Goal: Information Seeking & Learning: Check status

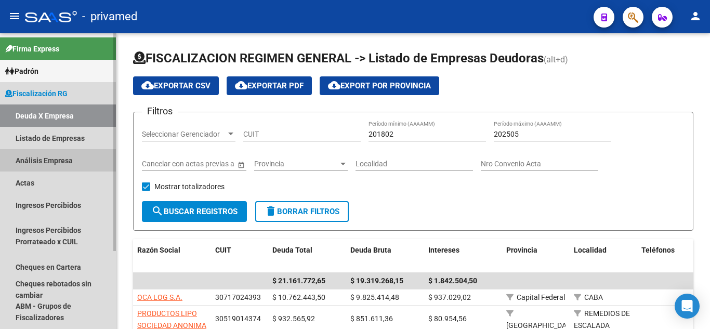
click at [98, 159] on link "Análisis Empresa" at bounding box center [58, 160] width 116 height 22
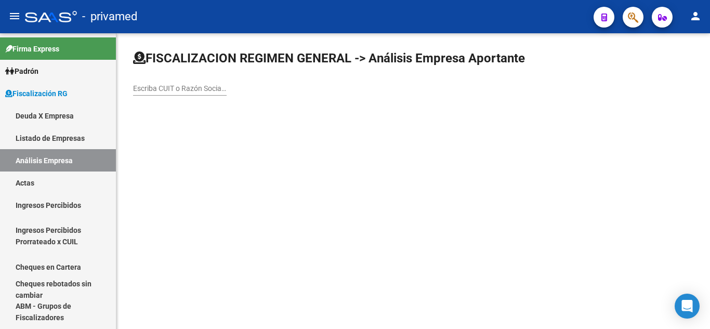
click at [204, 91] on input "Escriba CUIT o Razón Social para buscar" at bounding box center [180, 88] width 94 height 9
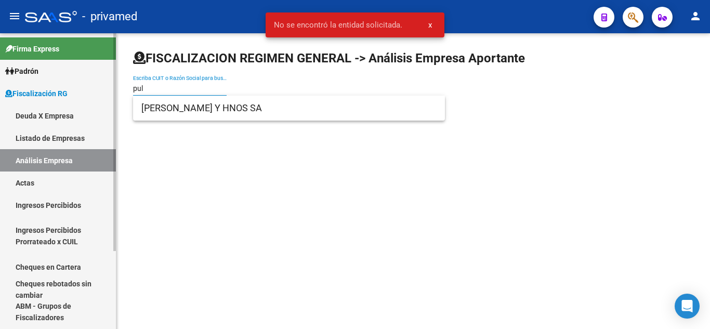
drag, startPoint x: 193, startPoint y: 90, endPoint x: 108, endPoint y: 83, distance: 85.6
click at [108, 83] on mat-sidenav-container "Firma Express Padrón Afiliados Empadronados Movimientos de Afiliados Cambios de…" at bounding box center [355, 181] width 710 height 296
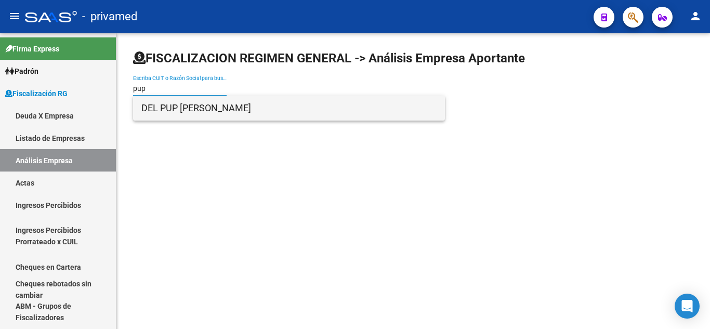
type input "pup"
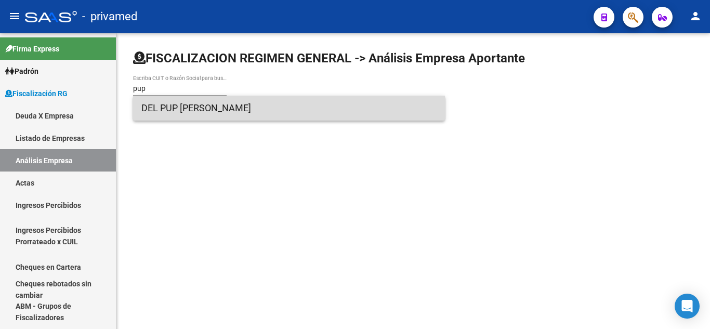
click at [207, 111] on span "DEL PUP [PERSON_NAME]" at bounding box center [288, 108] width 295 height 25
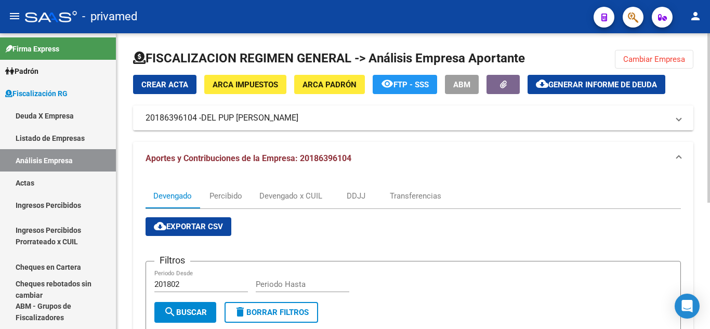
click at [240, 119] on span "DEL PUP [PERSON_NAME]" at bounding box center [249, 117] width 97 height 11
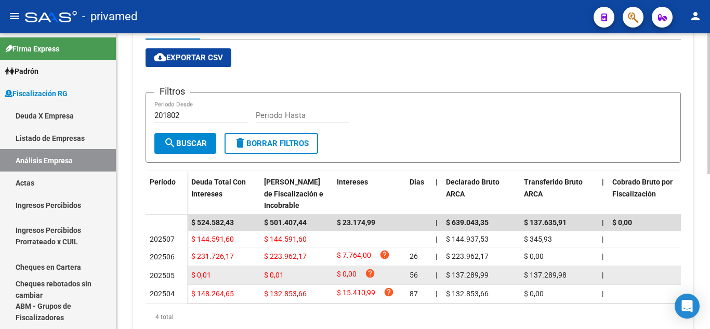
scroll to position [170, 0]
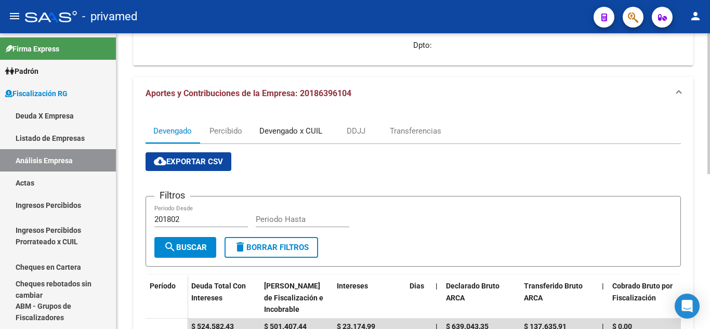
click at [273, 128] on div "Devengado x CUIL" at bounding box center [290, 130] width 63 height 11
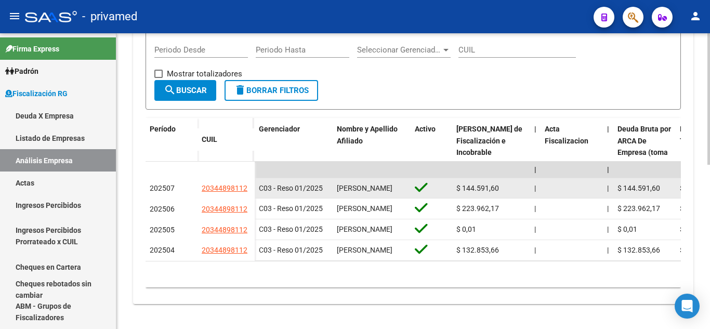
scroll to position [1, 0]
drag, startPoint x: 337, startPoint y: 168, endPoint x: 366, endPoint y: 181, distance: 32.3
click at [366, 184] on span "[PERSON_NAME]" at bounding box center [365, 188] width 56 height 8
click at [373, 182] on div "[PERSON_NAME]" at bounding box center [372, 188] width 70 height 12
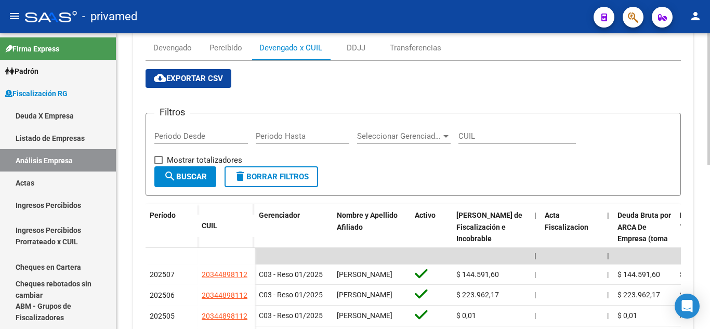
scroll to position [149, 0]
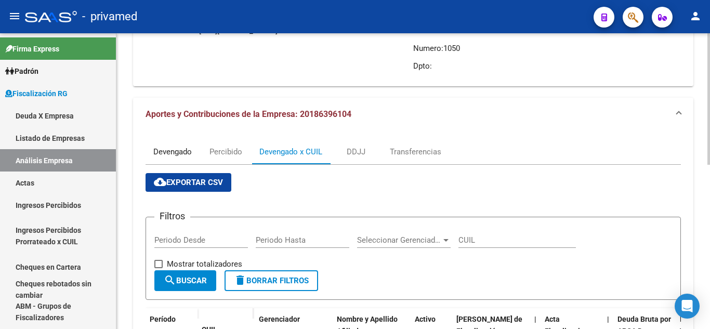
click at [190, 148] on div "Devengado" at bounding box center [172, 151] width 38 height 11
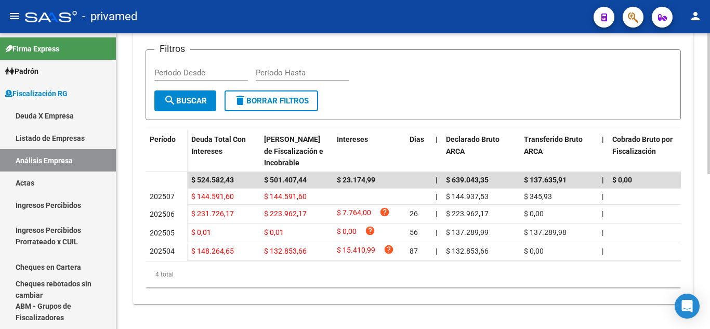
scroll to position [326, 0]
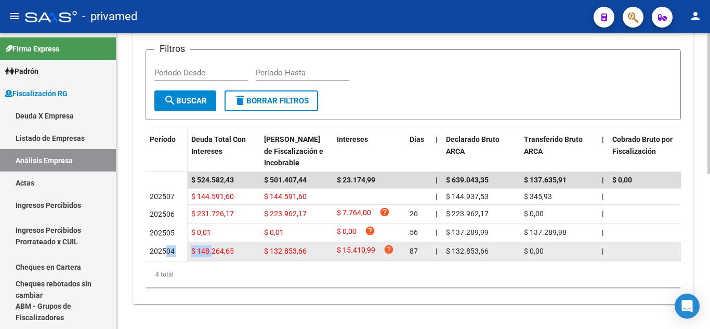
drag, startPoint x: 167, startPoint y: 243, endPoint x: 212, endPoint y: 241, distance: 45.2
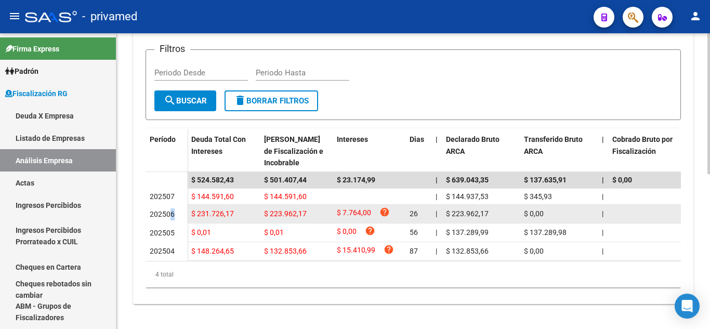
drag, startPoint x: 169, startPoint y: 205, endPoint x: 180, endPoint y: 204, distance: 10.9
click at [180, 208] on div "202506" at bounding box center [166, 214] width 33 height 12
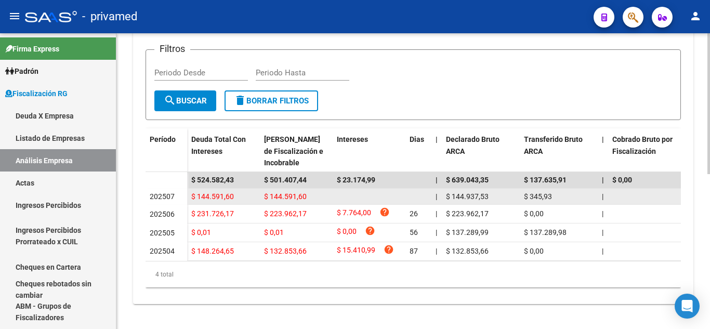
click at [173, 192] on span "202507" at bounding box center [162, 196] width 25 height 8
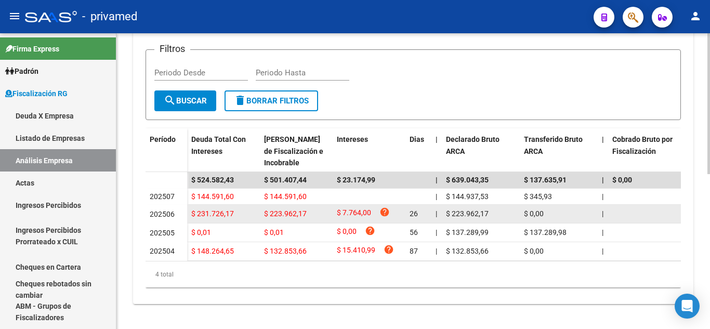
click at [282, 209] on span "$ 223.962,17" at bounding box center [285, 213] width 43 height 8
click at [289, 209] on span "$ 223.962,17" at bounding box center [285, 213] width 43 height 8
drag, startPoint x: 280, startPoint y: 203, endPoint x: 288, endPoint y: 203, distance: 8.8
click at [288, 209] on span "$ 223.962,17" at bounding box center [285, 213] width 43 height 8
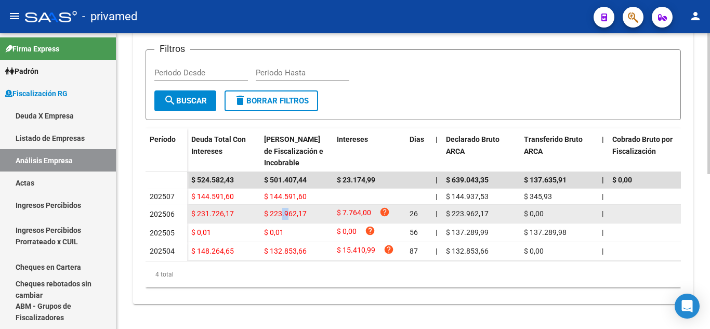
drag, startPoint x: 283, startPoint y: 205, endPoint x: 289, endPoint y: 204, distance: 6.8
click at [289, 209] on span "$ 223.962,17" at bounding box center [285, 213] width 43 height 8
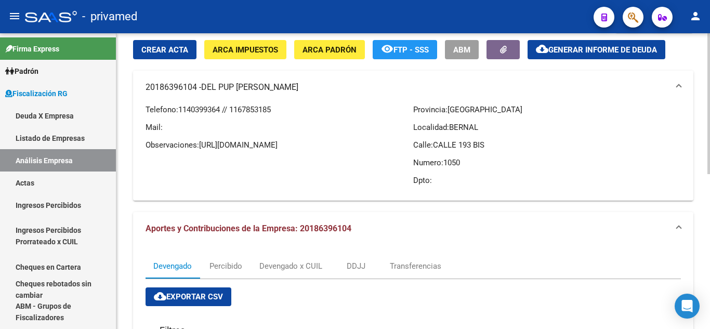
scroll to position [0, 0]
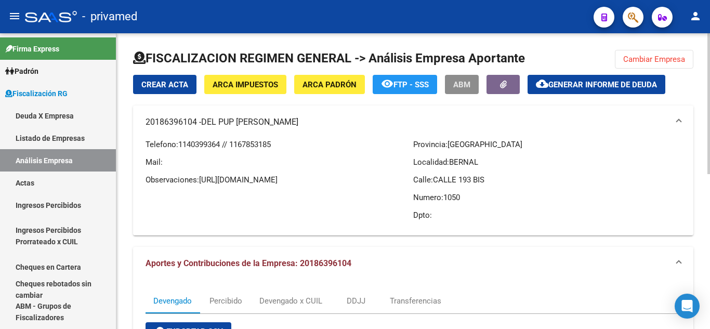
click at [451, 86] on button "ABM" at bounding box center [462, 84] width 34 height 19
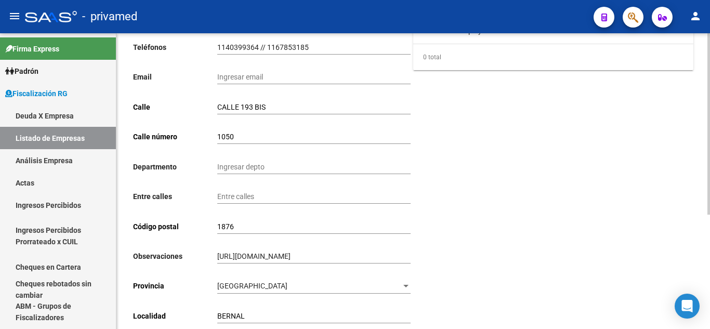
scroll to position [135, 0]
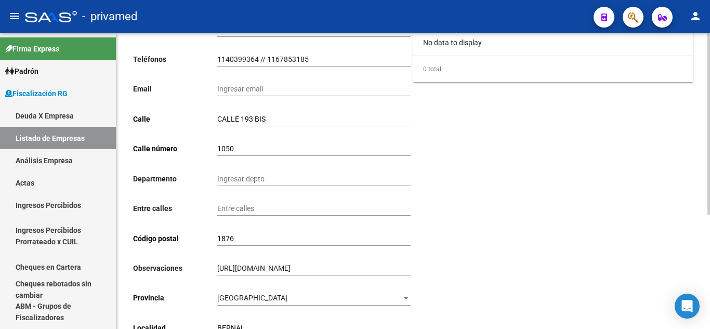
click at [280, 91] on input "Ingresar email" at bounding box center [313, 89] width 193 height 9
paste input "[EMAIL_ADDRESS][DOMAIN_NAME]"
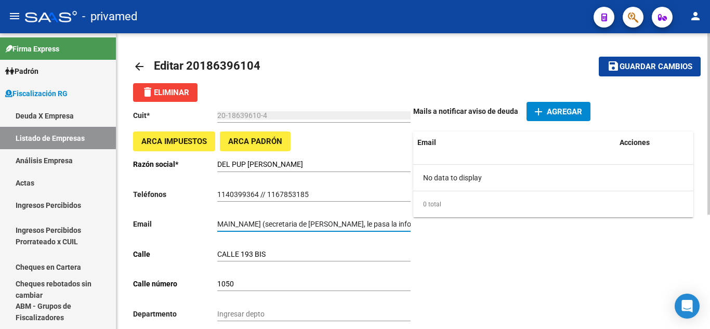
scroll to position [0, 78]
click at [246, 222] on input "[EMAIL_ADDRESS][DOMAIN_NAME] (secretaria de [PERSON_NAME], le pasa la info a la…" at bounding box center [313, 224] width 193 height 9
type input "[EMAIL_ADDRESS][DOMAIN_NAME] ([PERSON_NAME] secretaria de [PERSON_NAME], le pas…"
click at [631, 62] on span "Guardar cambios" at bounding box center [655, 66] width 73 height 9
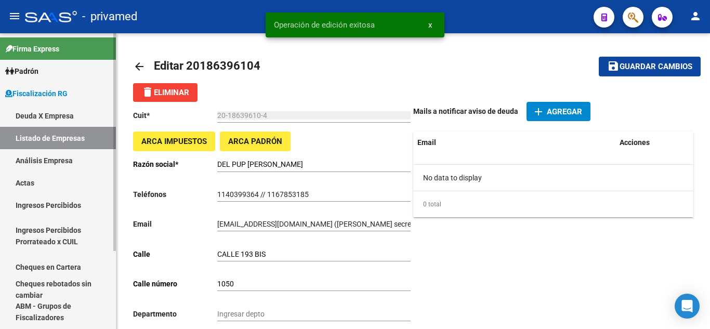
click at [63, 152] on link "Análisis Empresa" at bounding box center [58, 160] width 116 height 22
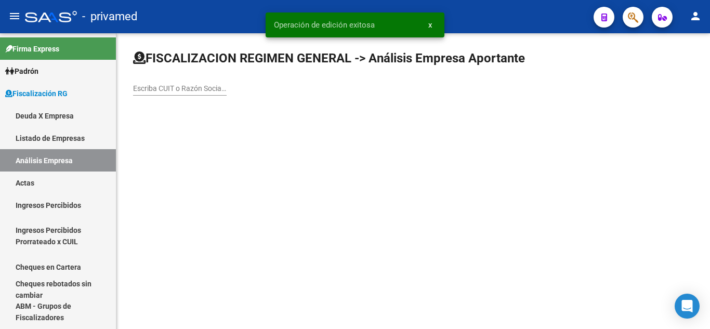
click at [170, 86] on input "Escriba CUIT o Razón Social para buscar" at bounding box center [180, 88] width 94 height 9
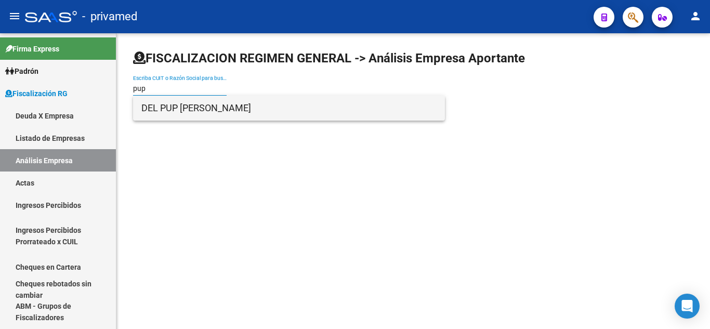
type input "pup"
click at [223, 105] on span "DEL PUP [PERSON_NAME]" at bounding box center [288, 108] width 295 height 25
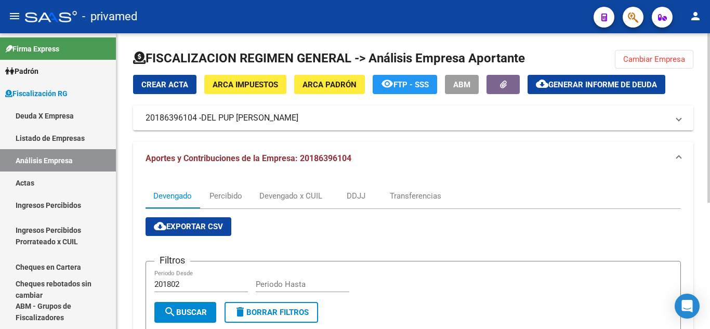
click at [565, 93] on button "cloud_download Generar informe de deuda" at bounding box center [596, 84] width 138 height 19
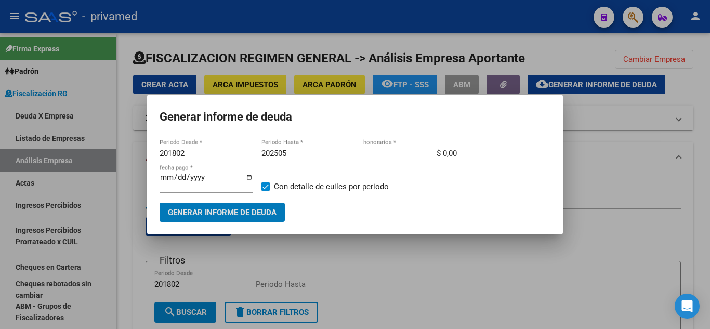
click at [210, 152] on input "201802" at bounding box center [206, 153] width 94 height 9
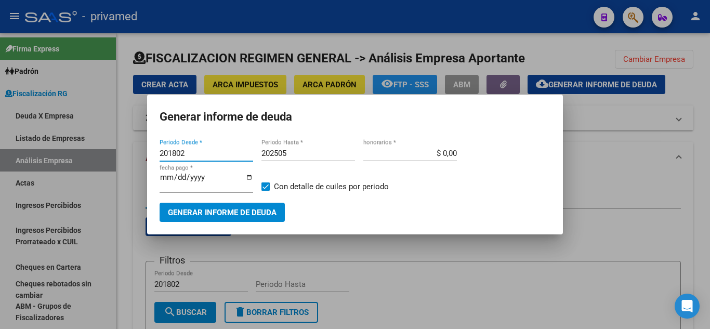
click at [210, 152] on input "201802" at bounding box center [206, 153] width 94 height 9
type input "202504"
type input "202507"
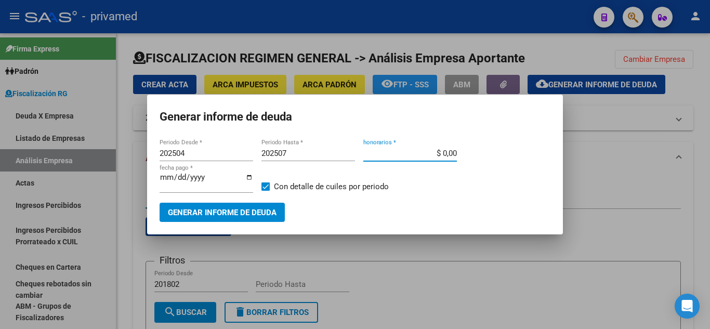
click at [228, 209] on span "Generar informe de deuda" at bounding box center [222, 212] width 109 height 9
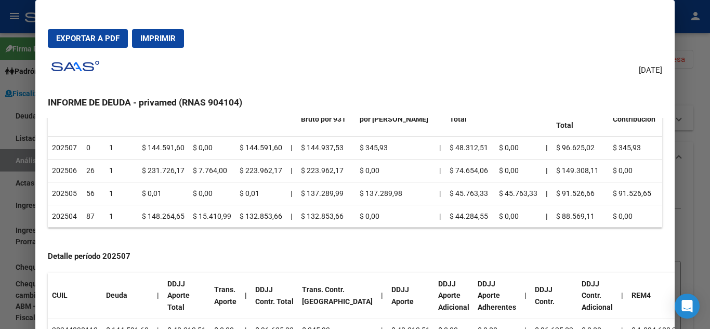
scroll to position [71, 0]
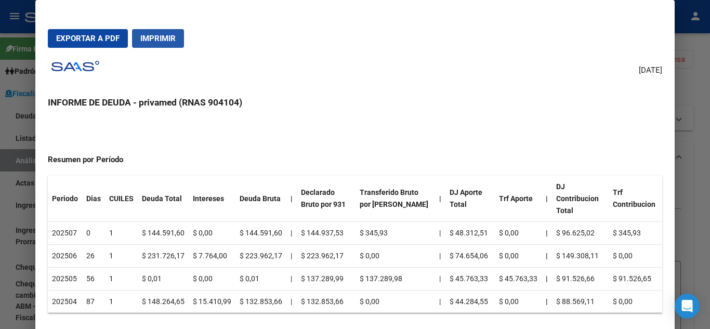
click at [158, 36] on span "Imprimir" at bounding box center [157, 38] width 35 height 9
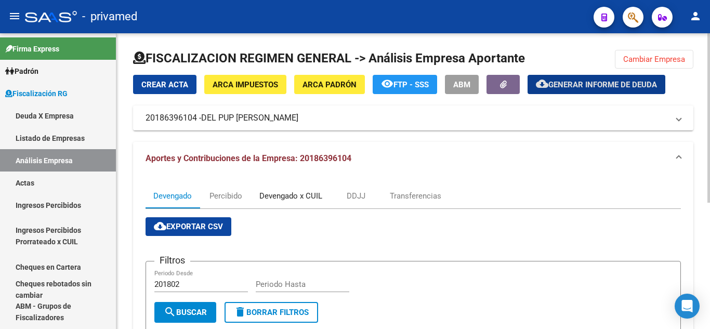
click at [279, 190] on div "Devengado x CUIL" at bounding box center [290, 195] width 63 height 11
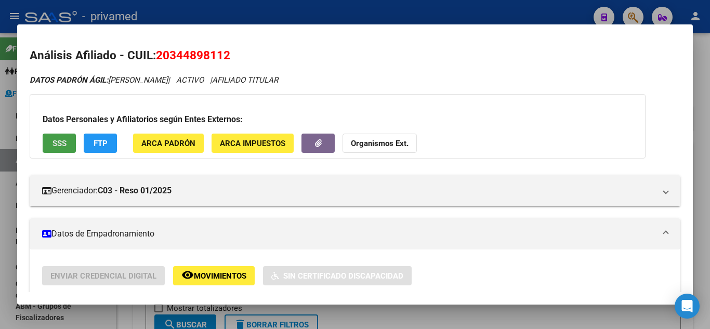
click at [71, 139] on button "SSS" at bounding box center [59, 143] width 33 height 19
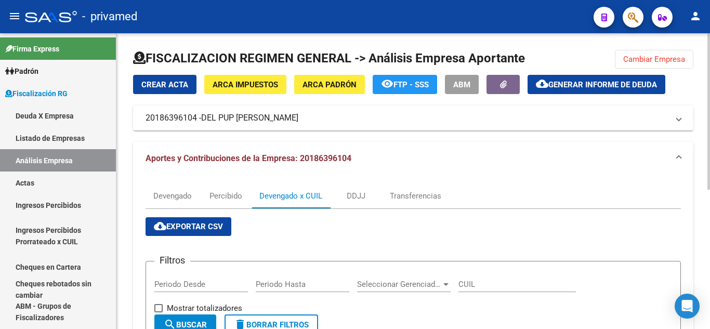
click at [245, 119] on span "DEL PUP [PERSON_NAME]" at bounding box center [249, 117] width 97 height 11
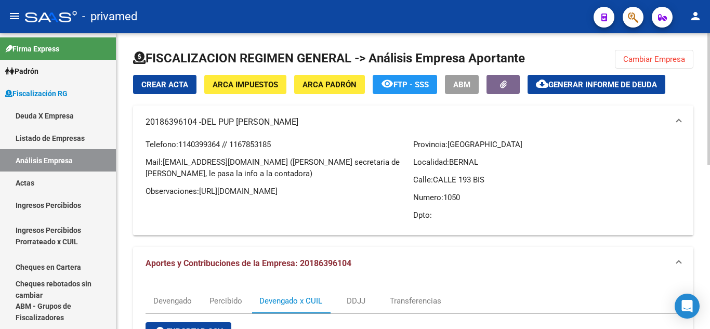
drag, startPoint x: 165, startPoint y: 161, endPoint x: 276, endPoint y: 159, distance: 111.2
click at [276, 159] on span "[EMAIL_ADDRESS][DOMAIN_NAME] ([PERSON_NAME] secretaria de [PERSON_NAME], le pas…" at bounding box center [272, 167] width 254 height 21
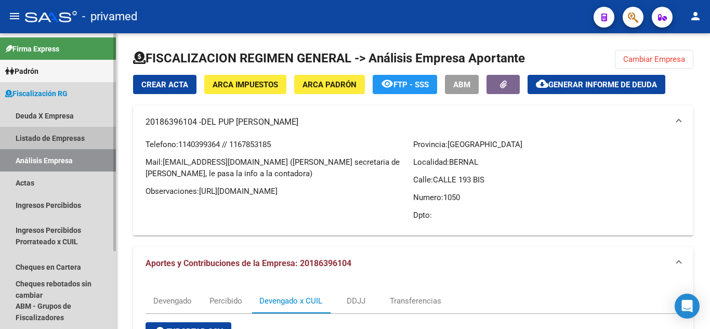
click at [91, 128] on link "Listado de Empresas" at bounding box center [58, 138] width 116 height 22
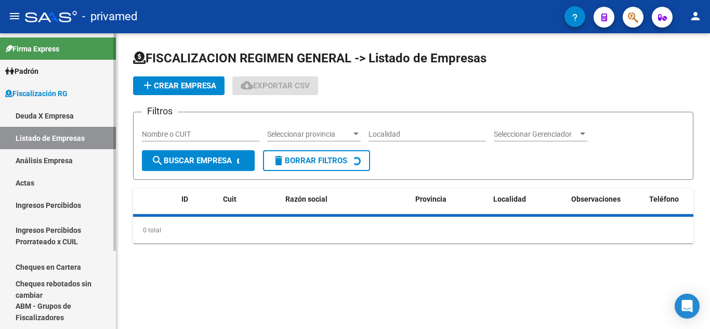
click at [78, 159] on link "Análisis Empresa" at bounding box center [58, 160] width 116 height 22
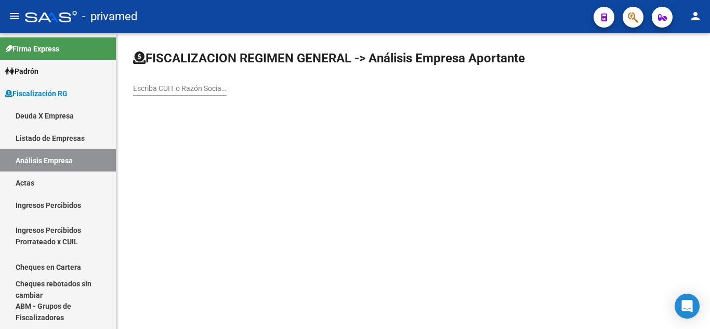
click at [192, 87] on input "Escriba CUIT o Razón Social para buscar" at bounding box center [180, 88] width 94 height 9
type input "mir"
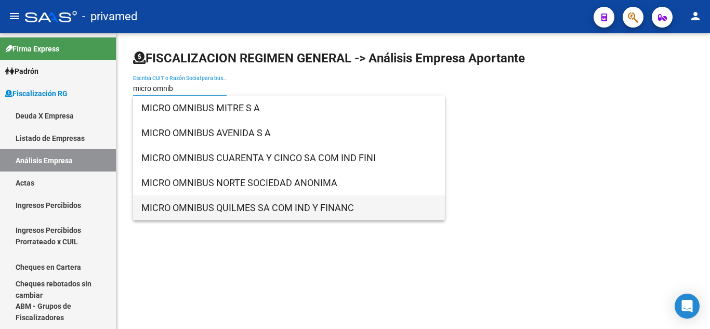
click at [226, 206] on span "MICRO OMNIBUS QUILMES SA COM IND Y FINANC" at bounding box center [288, 207] width 295 height 25
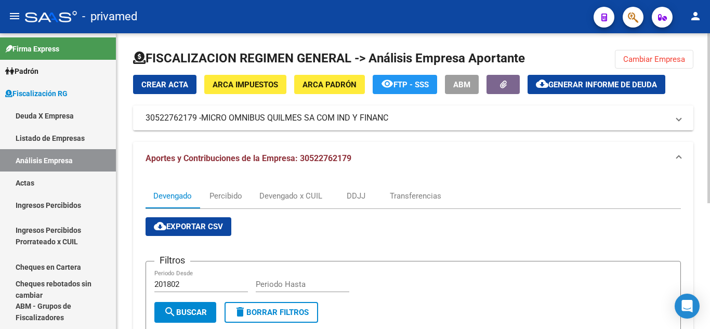
click at [424, 112] on mat-panel-title "30522762179 - MICRO OMNIBUS QUILMES SA COM IND Y FINANC" at bounding box center [406, 117] width 523 height 11
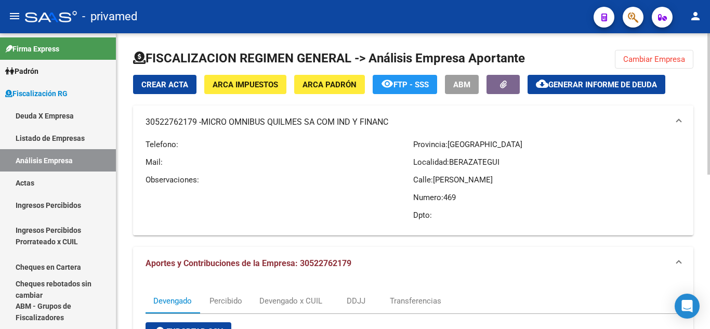
click at [424, 116] on mat-panel-title "30522762179 - MICRO OMNIBUS QUILMES SA COM IND Y FINANC" at bounding box center [406, 121] width 523 height 11
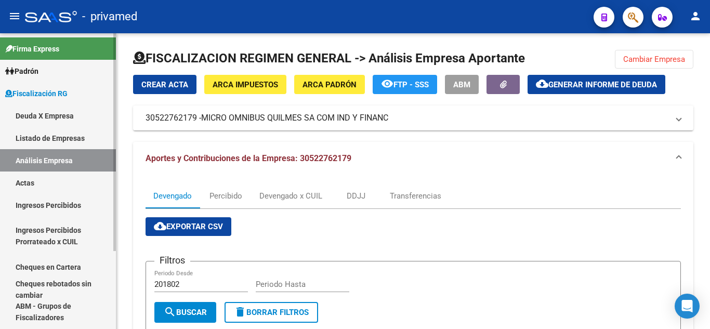
click at [97, 144] on link "Listado de Empresas" at bounding box center [58, 138] width 116 height 22
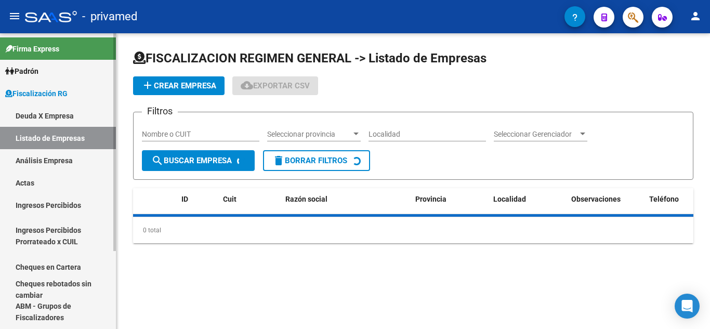
click at [87, 156] on link "Análisis Empresa" at bounding box center [58, 160] width 116 height 22
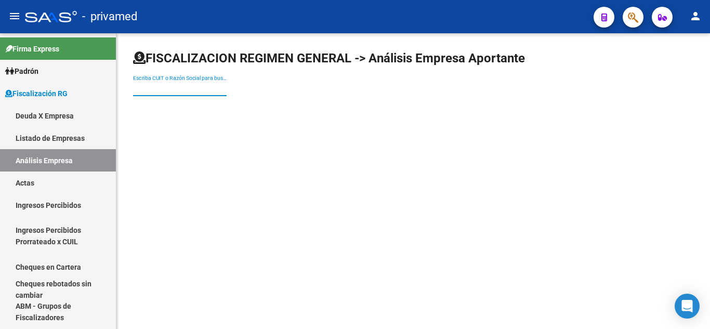
click at [192, 84] on input "Escriba CUIT o Razón Social para buscar" at bounding box center [180, 88] width 94 height 9
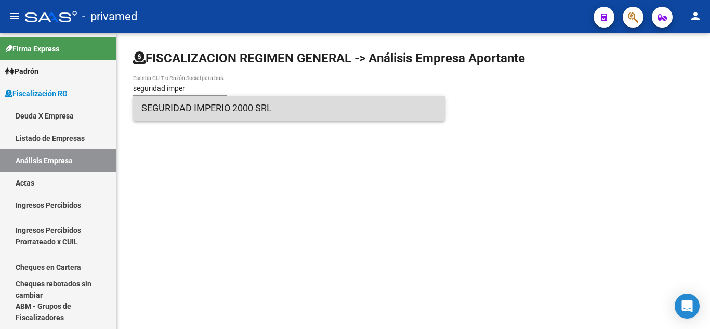
click at [185, 103] on span "SEGURIDAD IMPERIO 2000 SRL" at bounding box center [288, 108] width 295 height 25
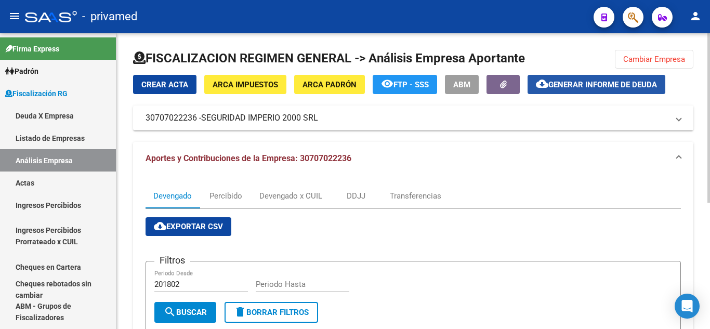
click at [579, 81] on span "Generar informe de deuda" at bounding box center [602, 84] width 109 height 9
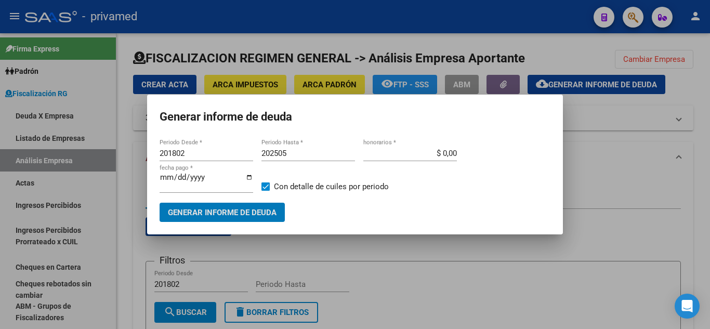
click at [201, 154] on input "201802" at bounding box center [206, 153] width 94 height 9
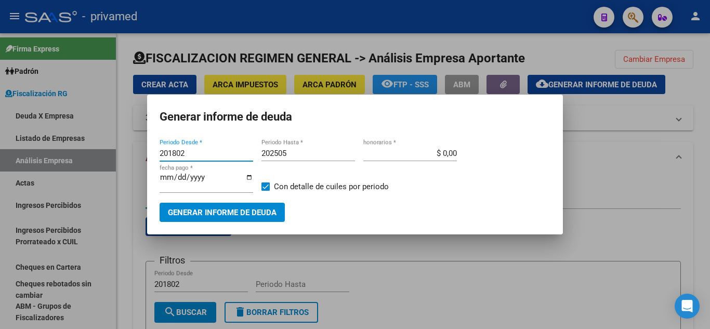
click at [201, 154] on input "201802" at bounding box center [206, 153] width 94 height 9
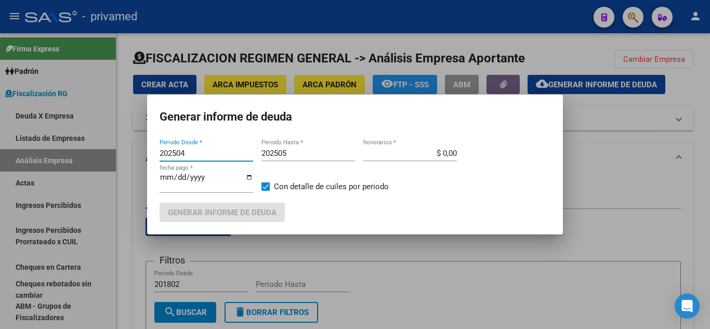
type input "202504"
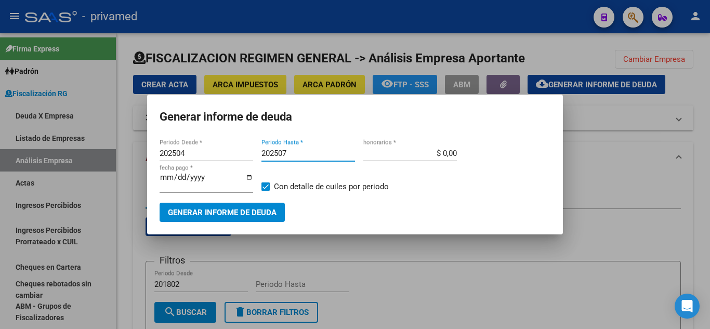
type input "202507"
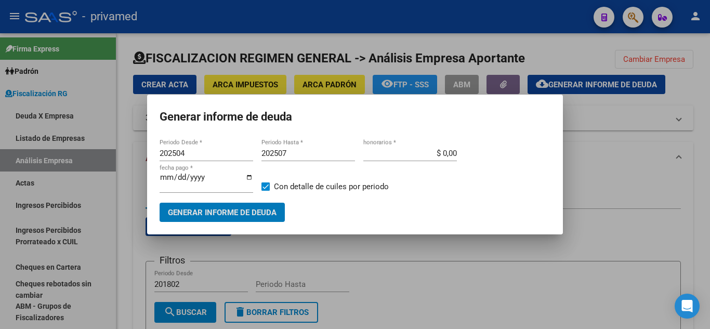
click at [159, 203] on button "Generar informe de deuda" at bounding box center [221, 212] width 125 height 19
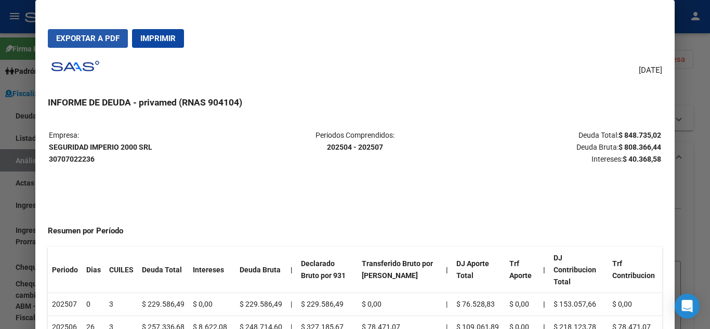
click at [112, 37] on span "Exportar a PDF" at bounding box center [87, 38] width 63 height 9
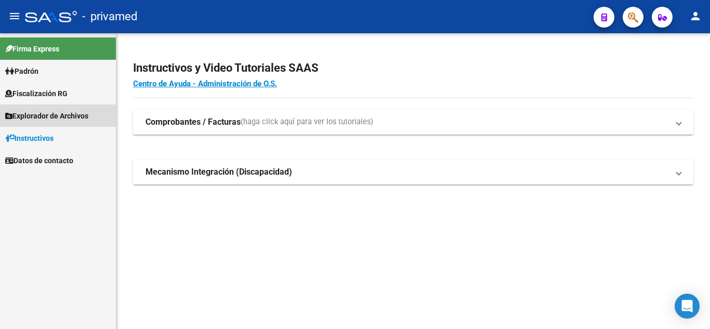
click at [60, 116] on span "Explorador de Archivos" at bounding box center [46, 115] width 83 height 11
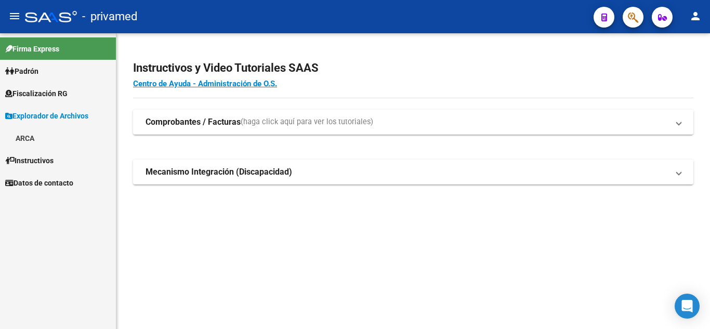
click at [66, 97] on span "Fiscalización RG" at bounding box center [36, 93] width 62 height 11
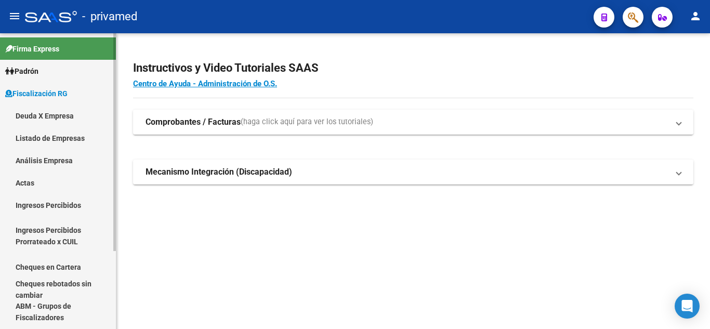
click at [72, 117] on link "Deuda X Empresa" at bounding box center [58, 115] width 116 height 22
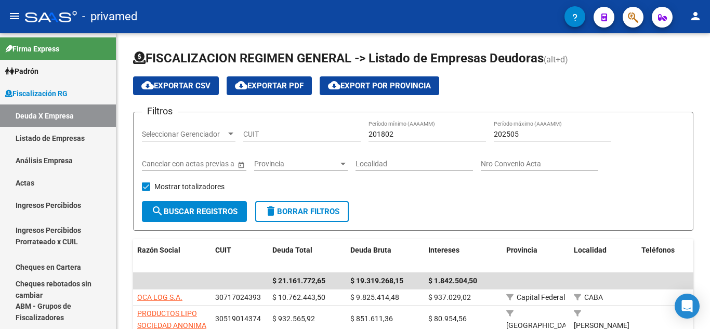
click at [634, 21] on icon "button" at bounding box center [633, 17] width 10 height 12
click at [82, 157] on link "Análisis Empresa" at bounding box center [58, 160] width 116 height 22
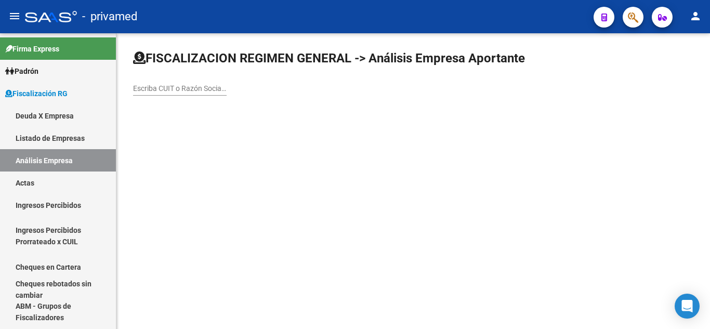
click at [190, 88] on input "Escriba CUIT o Razón Social para buscar" at bounding box center [180, 88] width 94 height 9
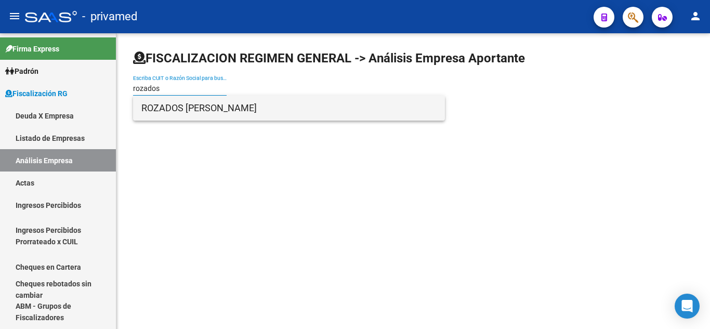
type input "rozados"
click at [190, 106] on span "ROZADOS [PERSON_NAME]" at bounding box center [288, 108] width 295 height 25
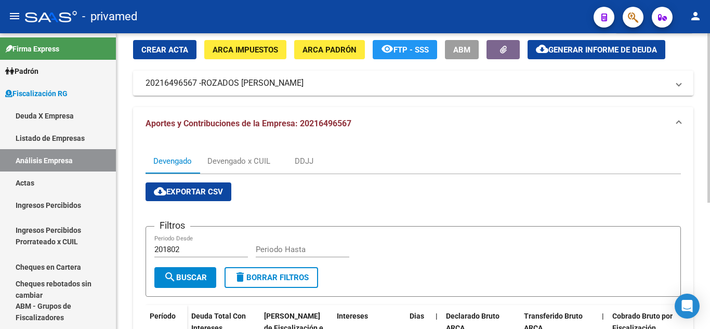
scroll to position [52, 0]
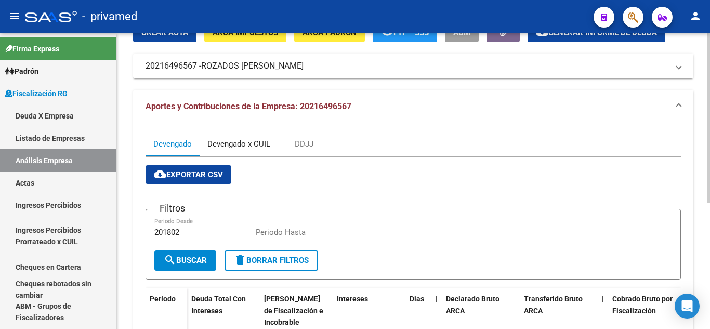
click at [255, 140] on div "Devengado x CUIL" at bounding box center [238, 143] width 63 height 11
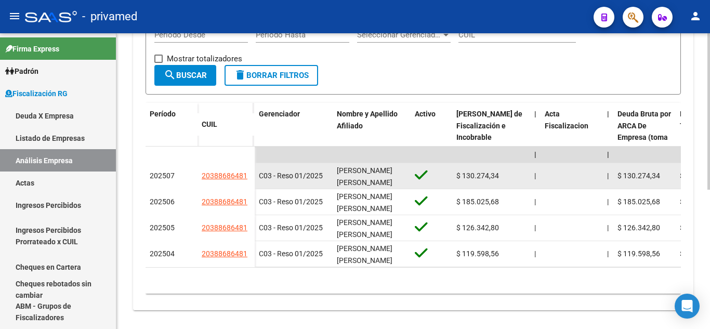
scroll to position [260, 0]
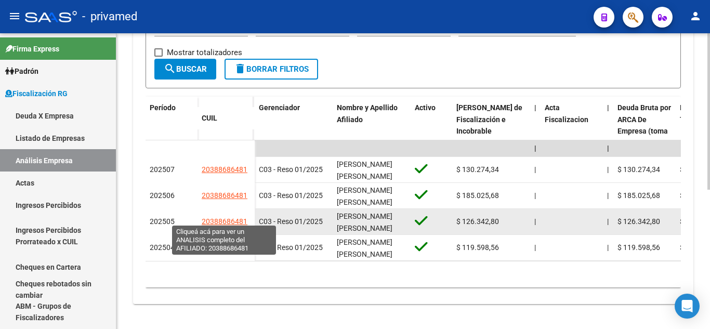
click at [227, 218] on span "20388686481" at bounding box center [225, 221] width 46 height 8
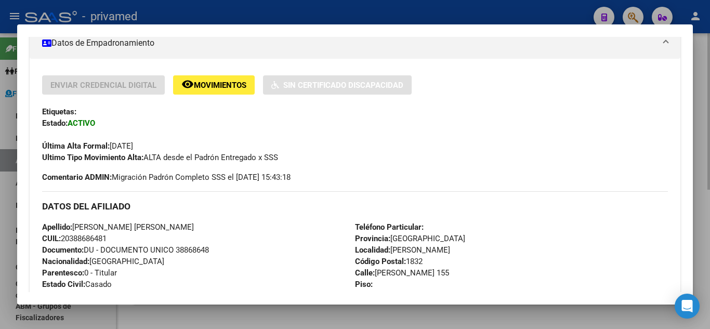
scroll to position [208, 0]
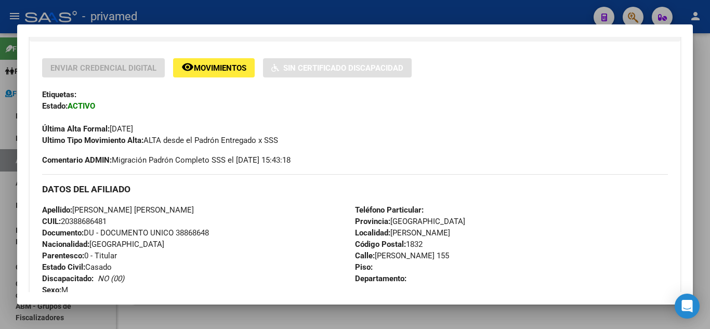
drag, startPoint x: 574, startPoint y: 184, endPoint x: 615, endPoint y: 196, distance: 42.4
click at [584, 187] on h3 "DATOS DEL AFILIADO" at bounding box center [355, 188] width 626 height 11
click at [615, 196] on div "DATOS DEL AFILIADO" at bounding box center [355, 189] width 626 height 30
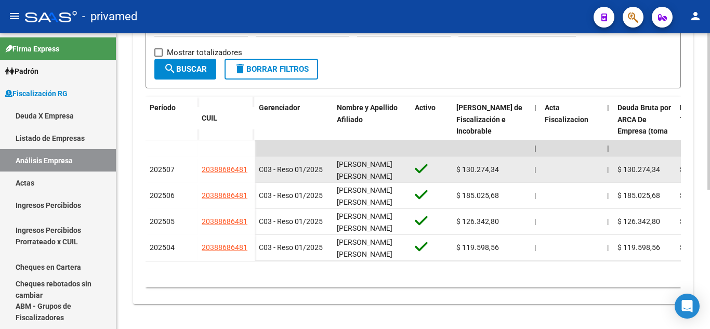
drag, startPoint x: 205, startPoint y: 160, endPoint x: 254, endPoint y: 161, distance: 48.3
click at [254, 161] on datatable-body-cell "20388686481" at bounding box center [225, 170] width 57 height 26
drag, startPoint x: 377, startPoint y: 171, endPoint x: 338, endPoint y: 154, distance: 43.3
click at [338, 157] on datatable-body-cell "VILLALBA JUAN MANUEL" at bounding box center [372, 169] width 78 height 25
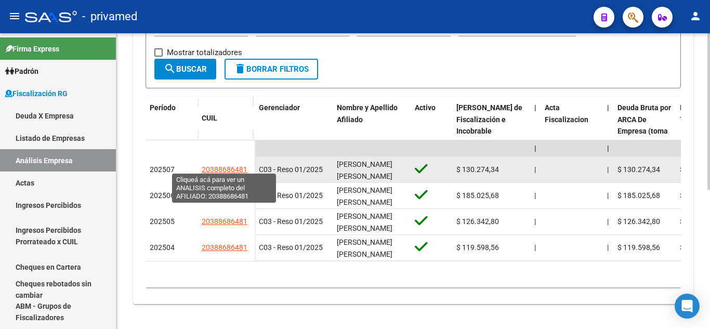
copy span "VILLALBA JUAN MANUEL"
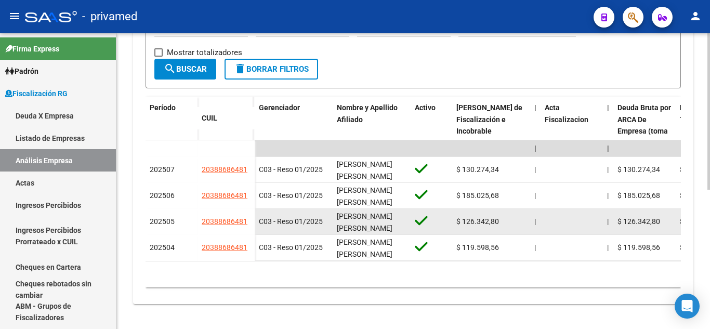
click at [186, 225] on datatable-body-cell "202505" at bounding box center [171, 222] width 52 height 26
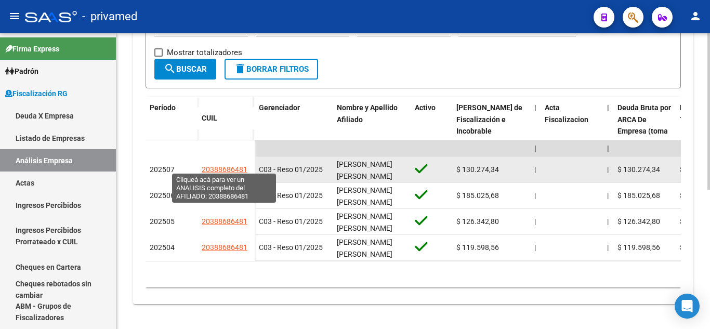
drag, startPoint x: 193, startPoint y: 164, endPoint x: 246, endPoint y: 163, distance: 52.5
click at [246, 163] on div "202507 20388686481" at bounding box center [199, 170] width 109 height 26
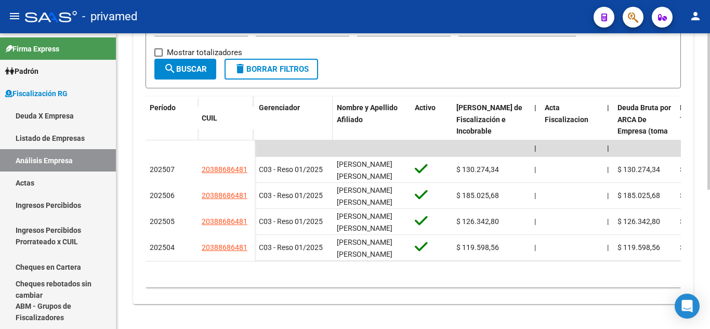
copy div "20388686481"
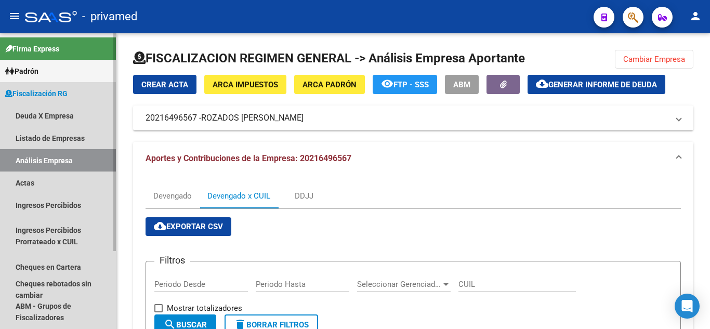
click at [96, 161] on link "Análisis Empresa" at bounding box center [58, 160] width 116 height 22
click at [89, 141] on link "Listado de Empresas" at bounding box center [58, 138] width 116 height 22
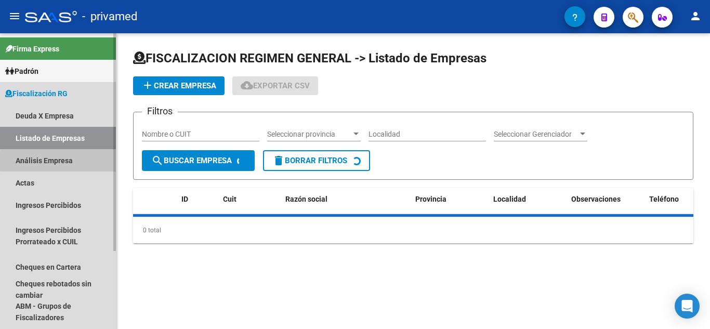
click at [87, 161] on link "Análisis Empresa" at bounding box center [58, 160] width 116 height 22
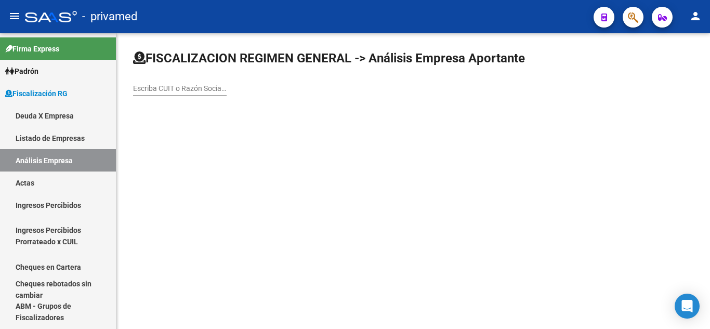
click at [187, 91] on input "Escriba CUIT o Razón Social para buscar" at bounding box center [180, 88] width 94 height 9
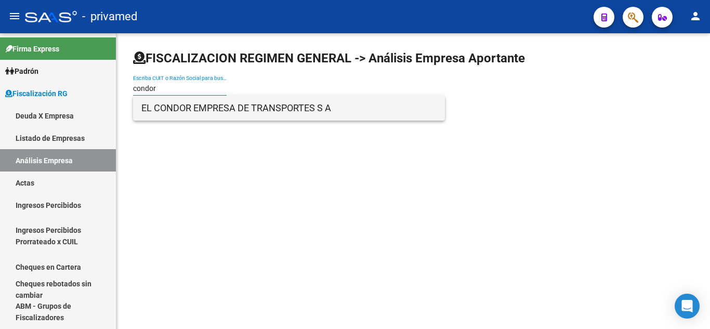
type input "condor"
click at [200, 101] on span "EL CONDOR EMPRESA DE TRANSPORTES S A" at bounding box center [288, 108] width 295 height 25
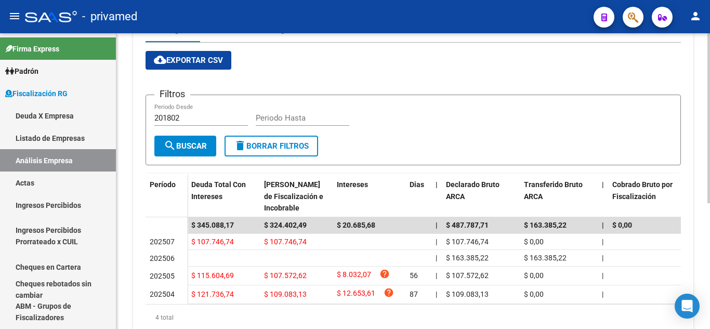
scroll to position [114, 0]
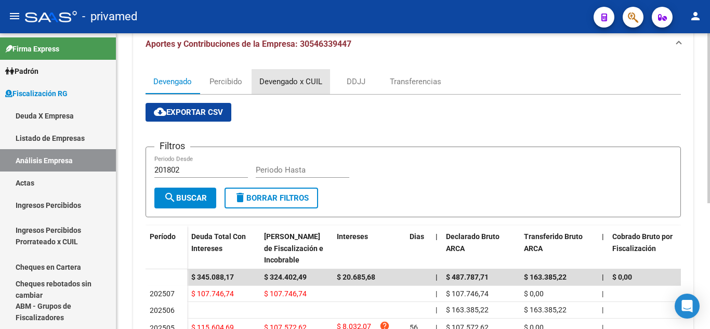
click at [283, 85] on div "Devengado x CUIL" at bounding box center [290, 81] width 63 height 11
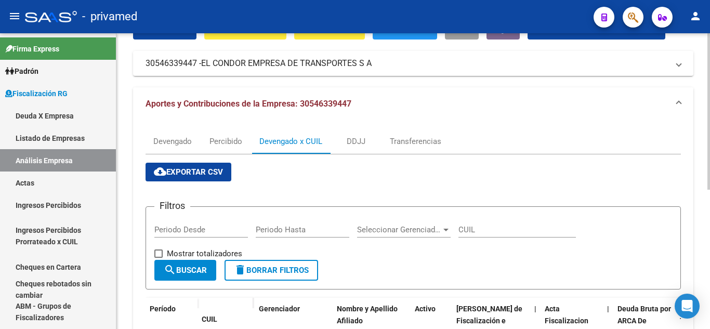
scroll to position [0, 0]
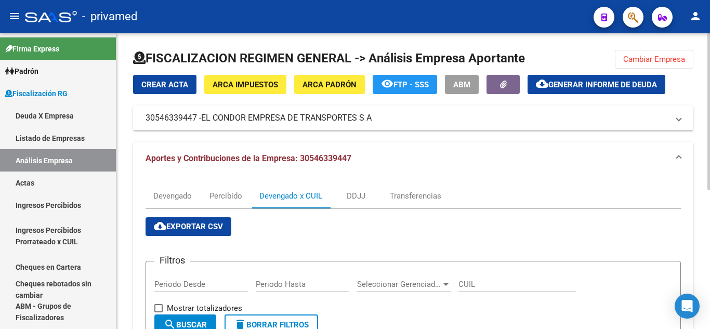
click at [549, 85] on span "Generar informe de deuda" at bounding box center [602, 84] width 109 height 9
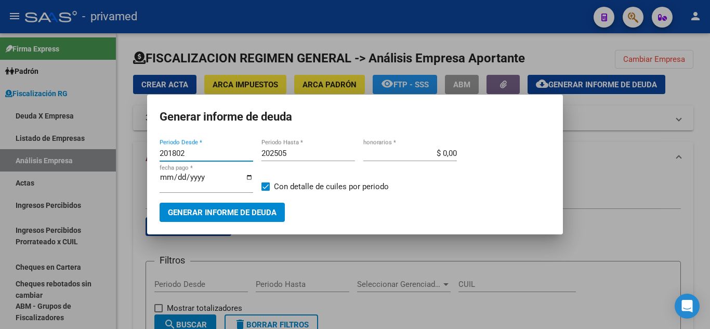
drag, startPoint x: 213, startPoint y: 156, endPoint x: 117, endPoint y: 132, distance: 99.0
click at [117, 132] on div "Generar informe de deuda 201802 Periodo Desde * 202505 Periodo Hasta * $ 0,00 h…" at bounding box center [355, 164] width 710 height 329
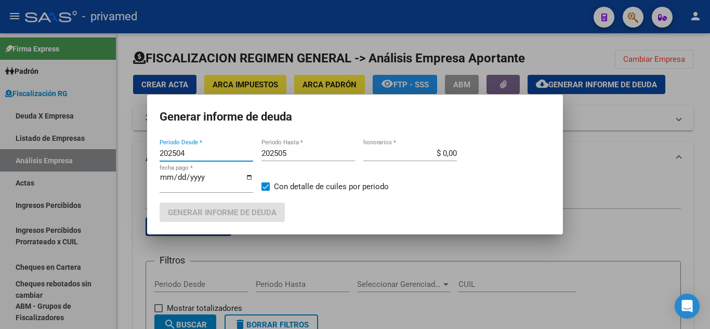
type input "202504"
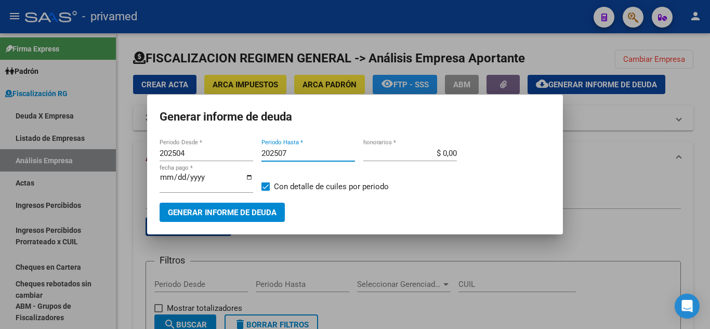
type input "202507"
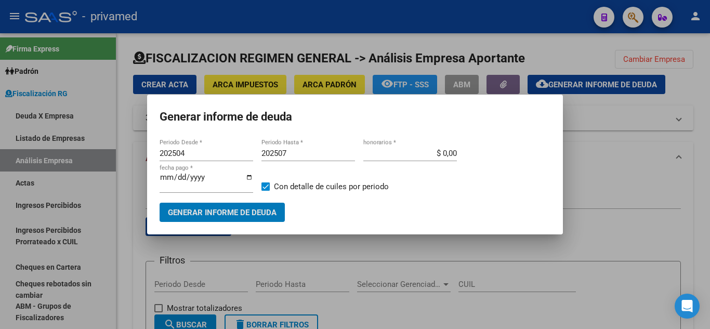
click at [159, 203] on button "Generar informe de deuda" at bounding box center [221, 212] width 125 height 19
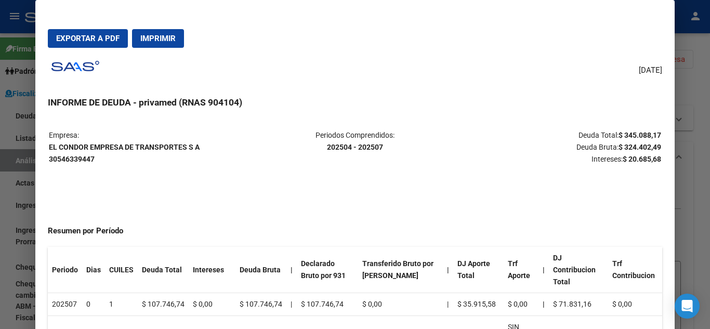
click at [118, 43] on span "Exportar a PDF" at bounding box center [87, 38] width 63 height 9
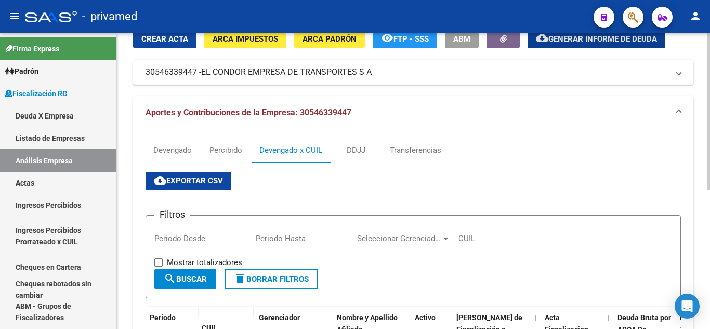
scroll to position [208, 0]
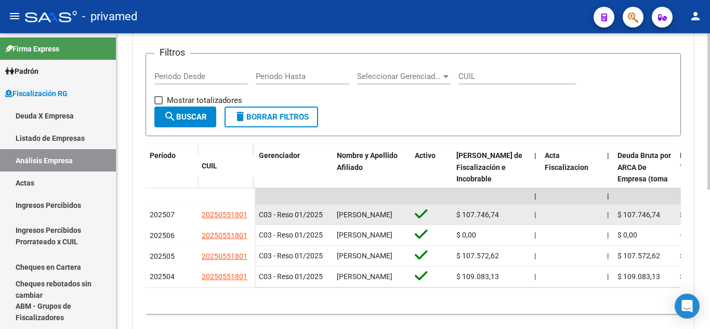
drag, startPoint x: 197, startPoint y: 215, endPoint x: 248, endPoint y: 213, distance: 50.4
click at [248, 213] on datatable-body-cell "20250551801" at bounding box center [225, 215] width 57 height 21
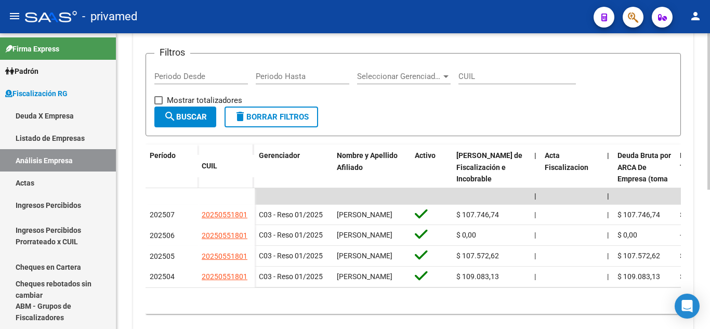
copy span "20250551801"
click at [60, 161] on link "Análisis Empresa" at bounding box center [58, 160] width 116 height 22
click at [71, 139] on link "Listado de Empresas" at bounding box center [58, 138] width 116 height 22
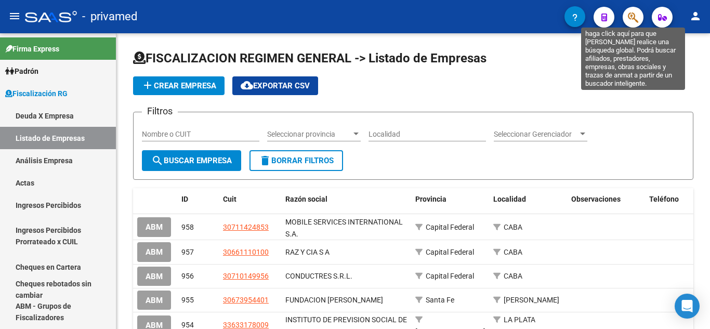
click at [632, 16] on icon "button" at bounding box center [633, 17] width 10 height 12
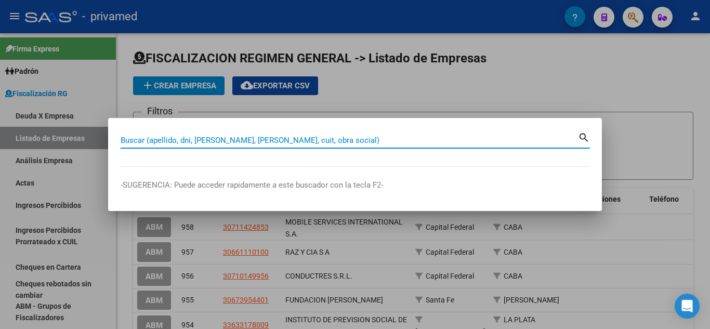
paste input "20388686481"
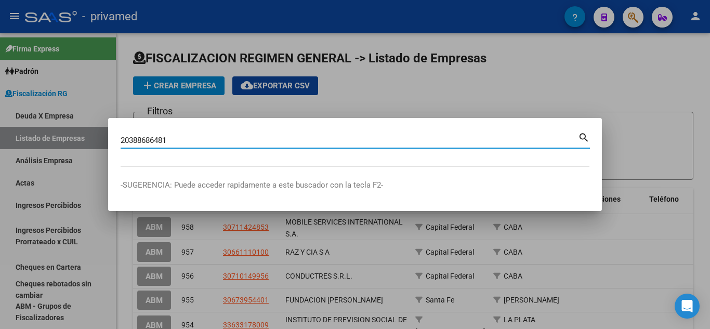
type input "20388686481"
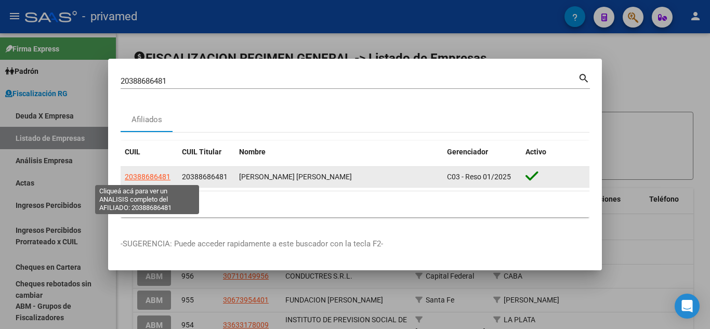
click at [162, 172] on span "20388686481" at bounding box center [148, 176] width 46 height 8
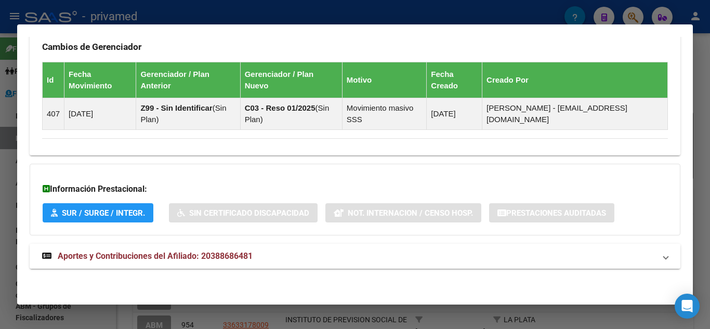
click at [153, 254] on span "Aportes y Contribuciones del Afiliado: 20388686481" at bounding box center [155, 256] width 195 height 10
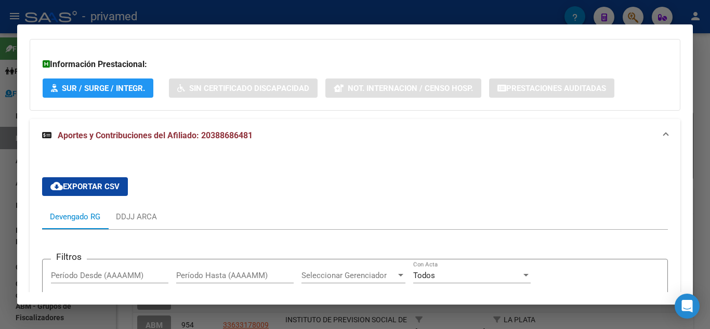
scroll to position [1069, 0]
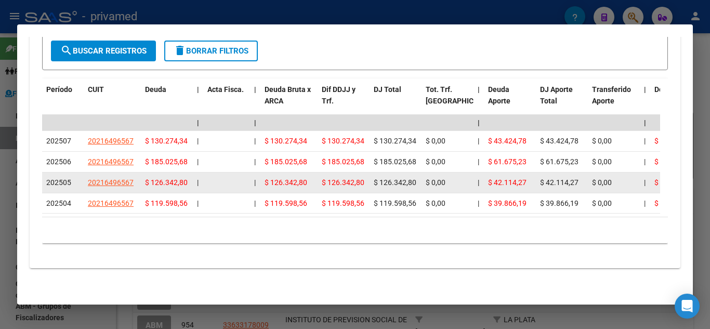
click at [106, 178] on span "20216496567" at bounding box center [111, 182] width 46 height 8
type textarea "20216496567"
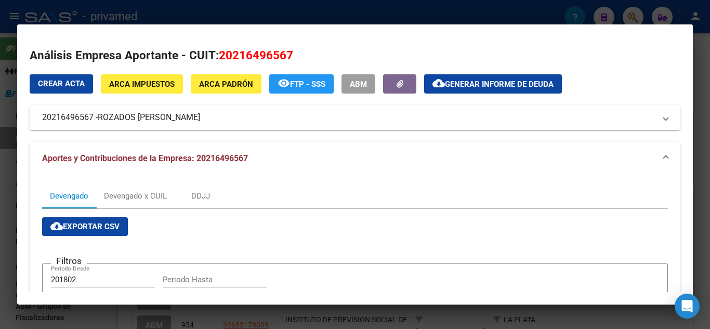
drag, startPoint x: 43, startPoint y: 115, endPoint x: 198, endPoint y: 119, distance: 155.9
click at [198, 119] on mat-panel-title "20216496567 - ROZADOS SERGIO VICTOR" at bounding box center [348, 117] width 613 height 12
copy mat-panel-title "20216496567 -"
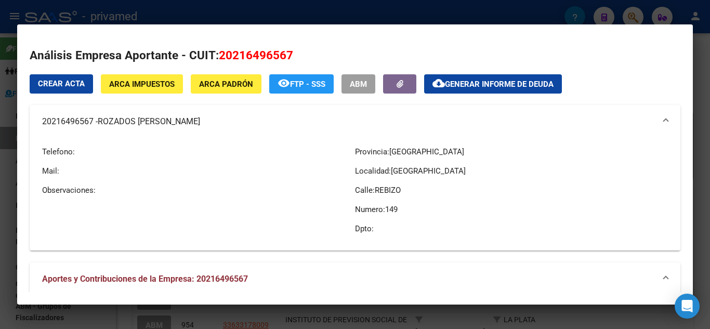
click at [50, 126] on mat-panel-title "20216496567 - ROZADOS SERGIO VICTOR" at bounding box center [348, 121] width 613 height 12
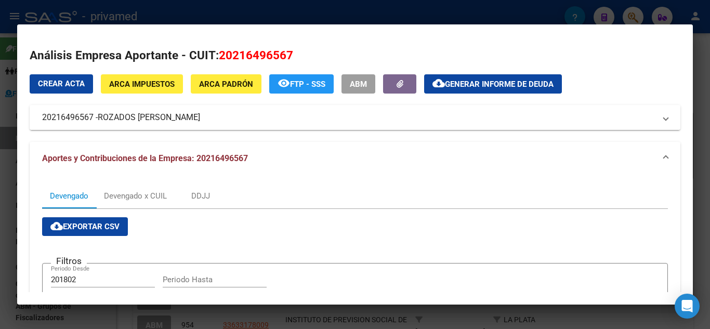
drag, startPoint x: 41, startPoint y: 118, endPoint x: 196, endPoint y: 116, distance: 155.9
click at [196, 117] on mat-expansion-panel-header "20216496567 - ROZADOS SERGIO VICTOR" at bounding box center [355, 117] width 650 height 25
copy mat-panel-title "20216496567 - ROZADOS SERGIO VICTOR"
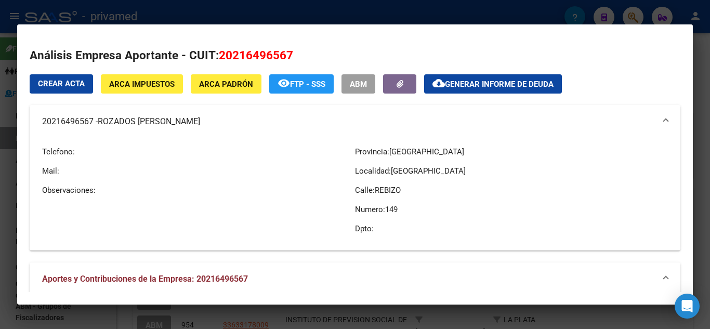
scroll to position [360, 0]
